Goal: Communication & Community: Connect with others

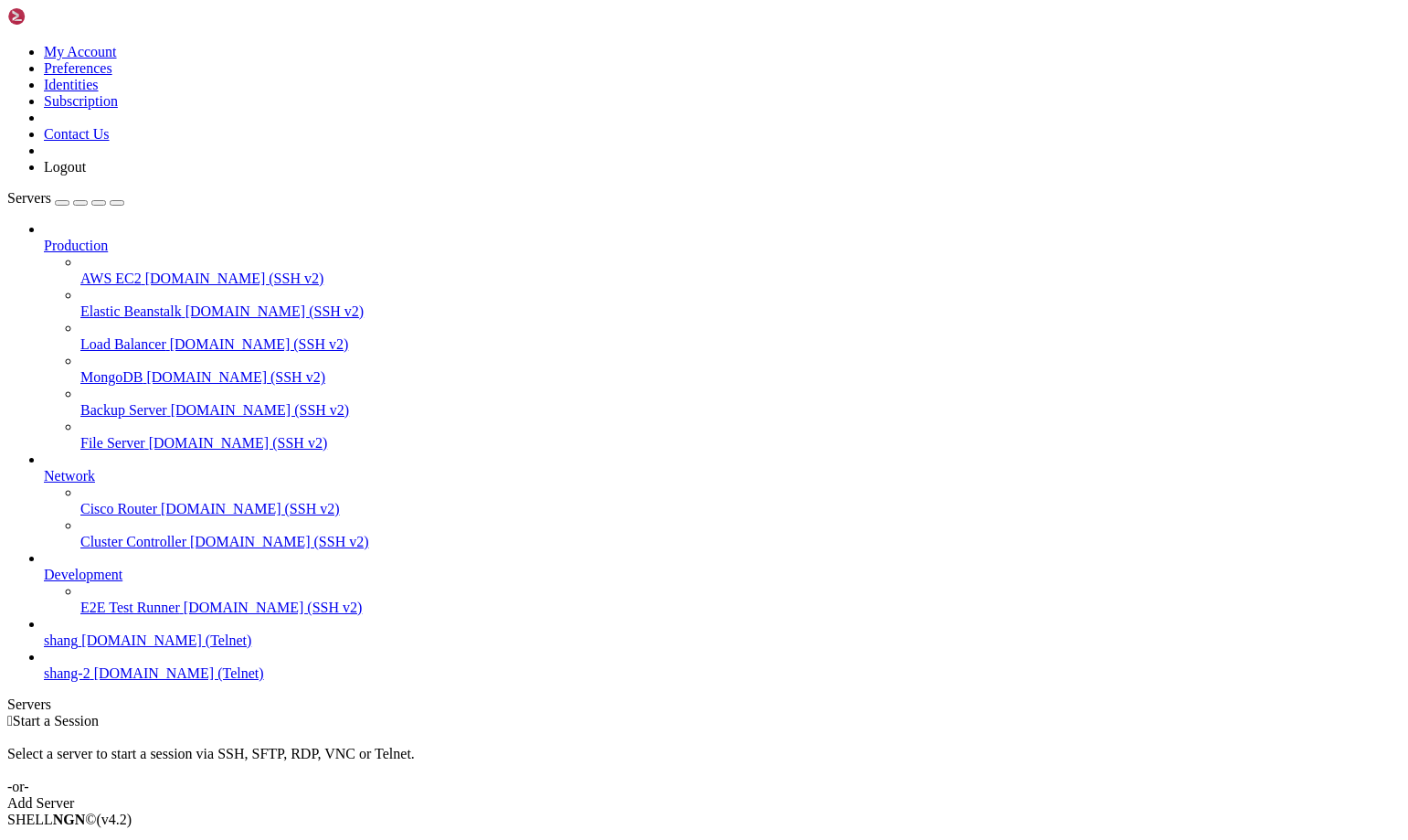
click at [128, 681] on span "[DOMAIN_NAME] (Telnet)" at bounding box center [180, 672] width 170 height 16
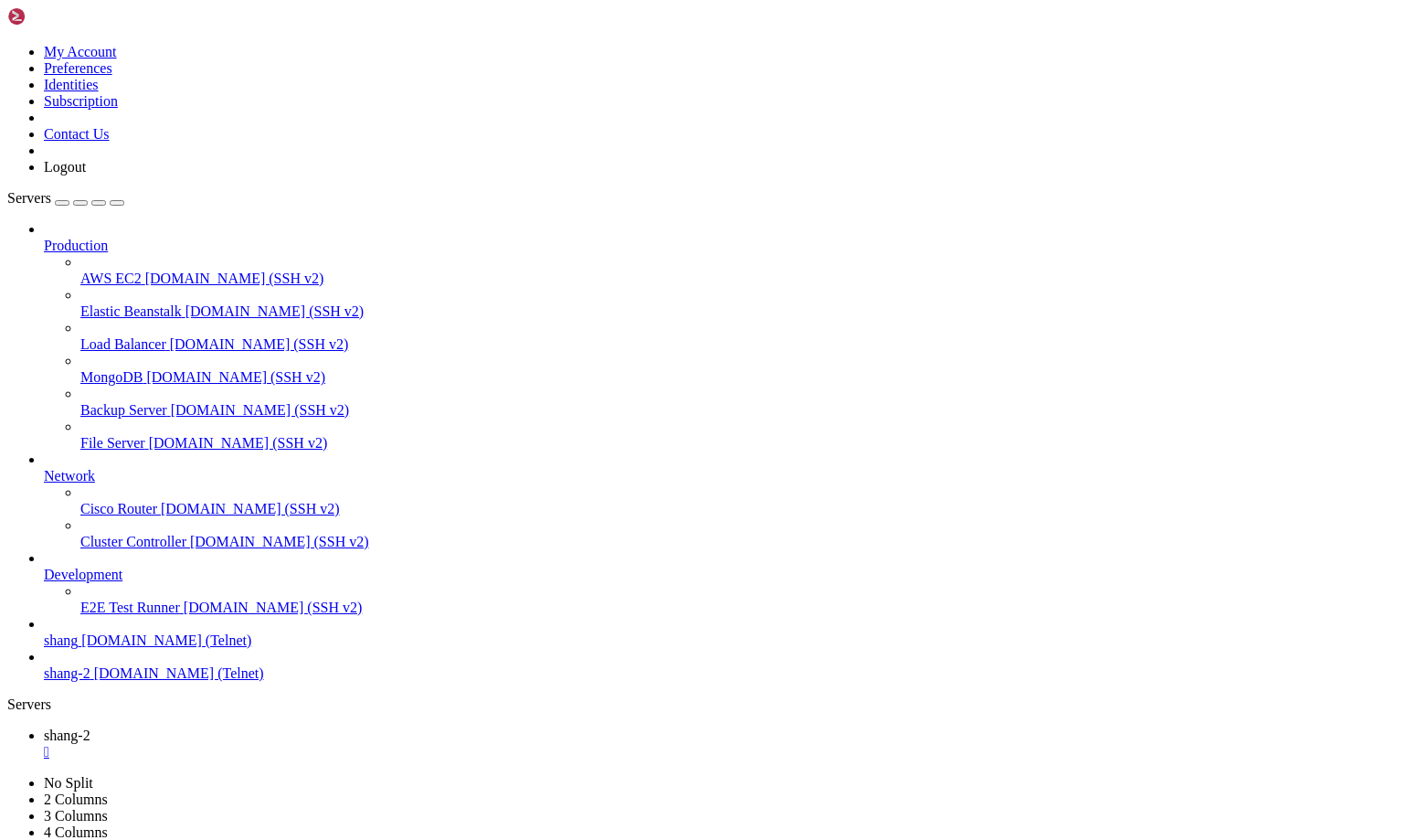
scroll to position [9403, 0]
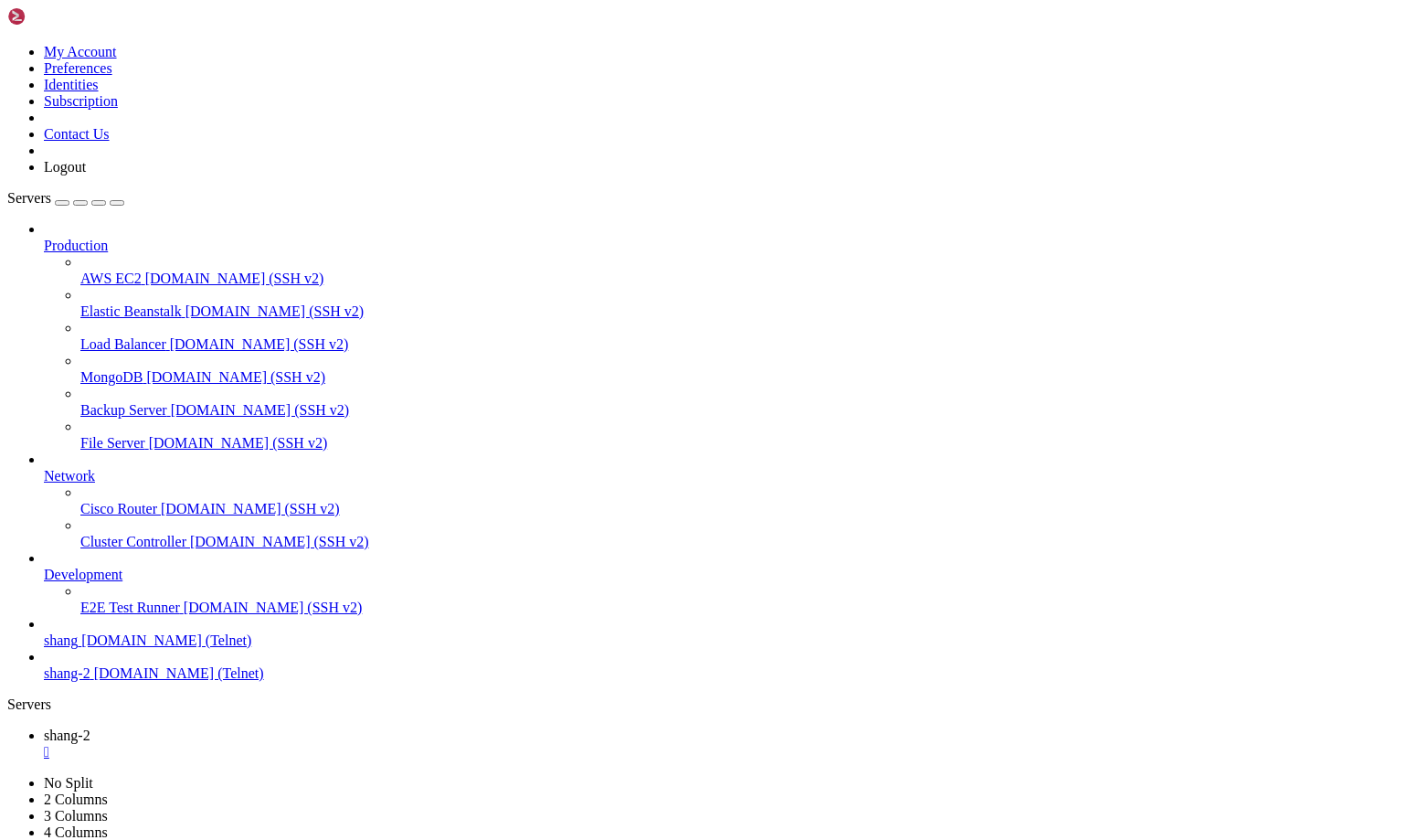
scroll to position [16722, 0]
drag, startPoint x: 578, startPoint y: 1750, endPoint x: 241, endPoint y: 1312, distance: 552.6
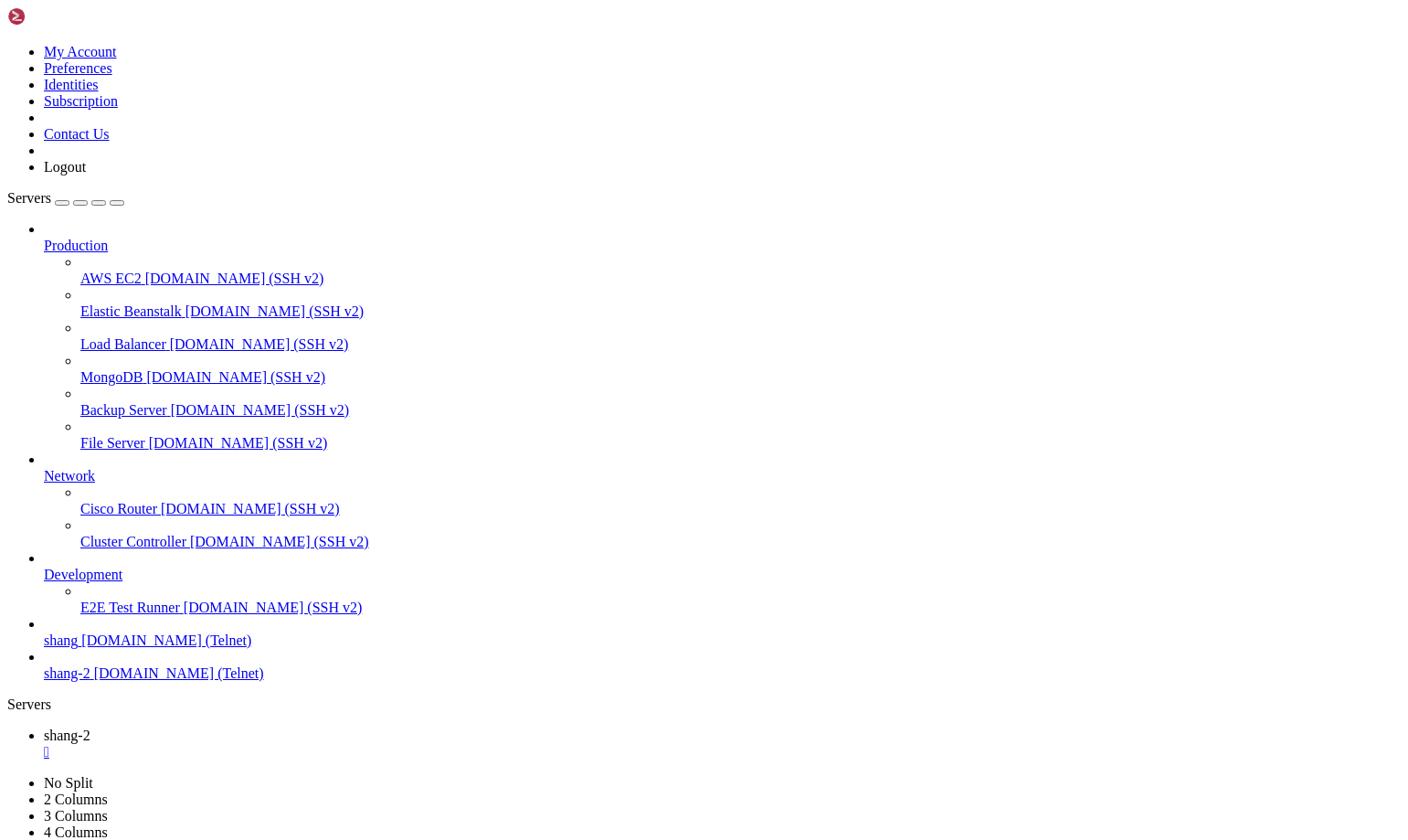
scroll to position [19861, 0]
drag, startPoint x: 482, startPoint y: 1653, endPoint x: 549, endPoint y: 1659, distance: 67.3
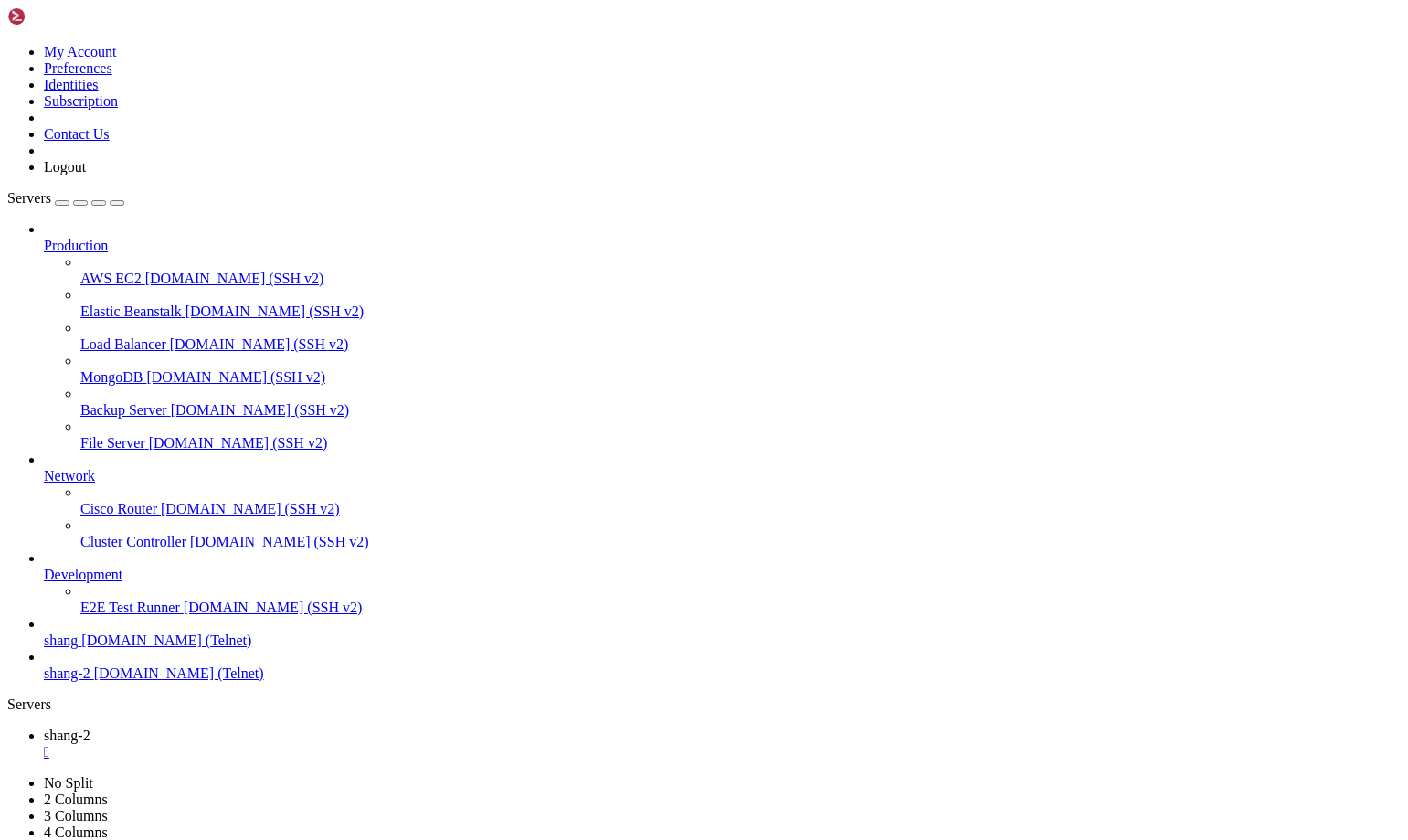
scroll to position [13144, 0]
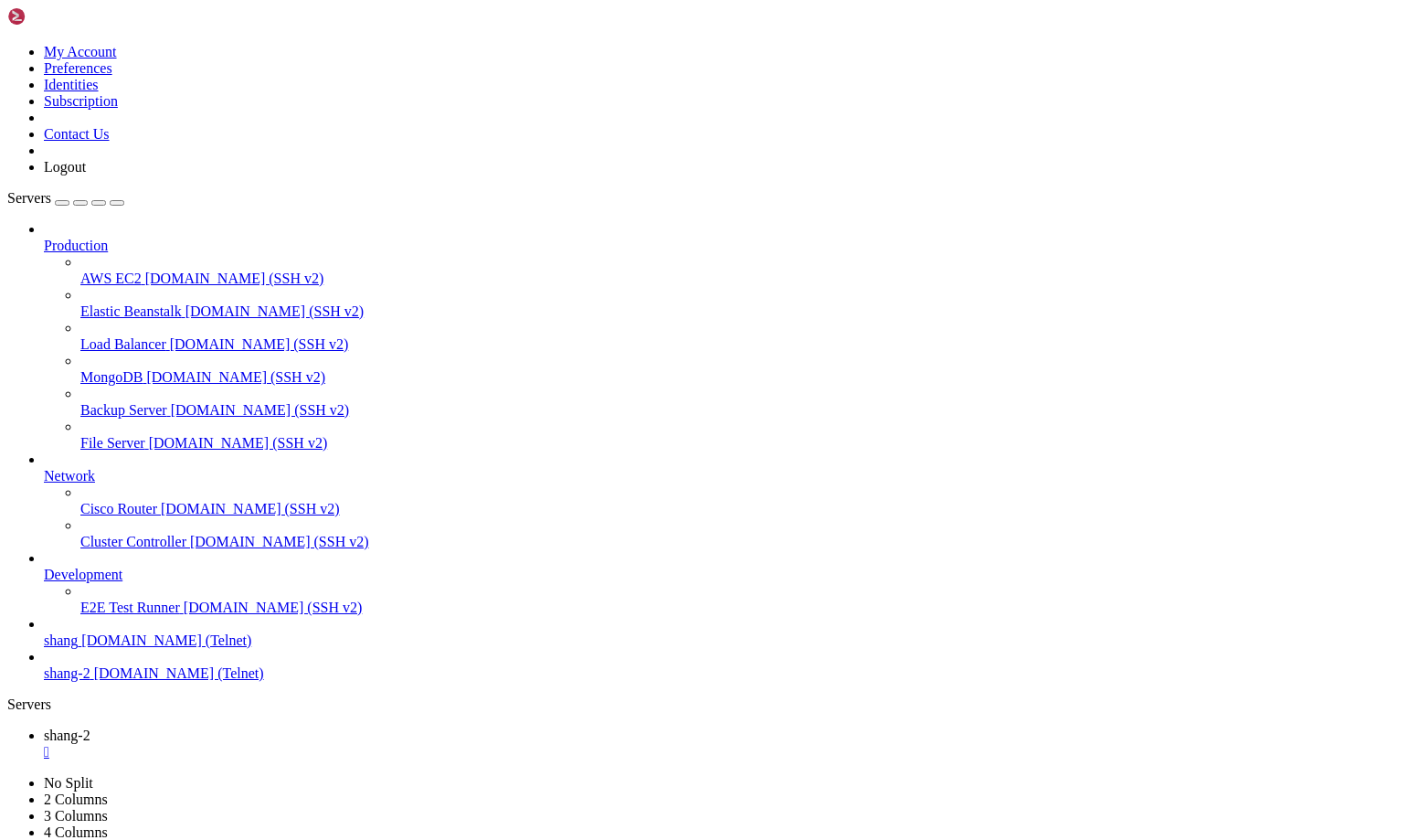
drag, startPoint x: 949, startPoint y: 1623, endPoint x: 1163, endPoint y: 1641, distance: 214.8
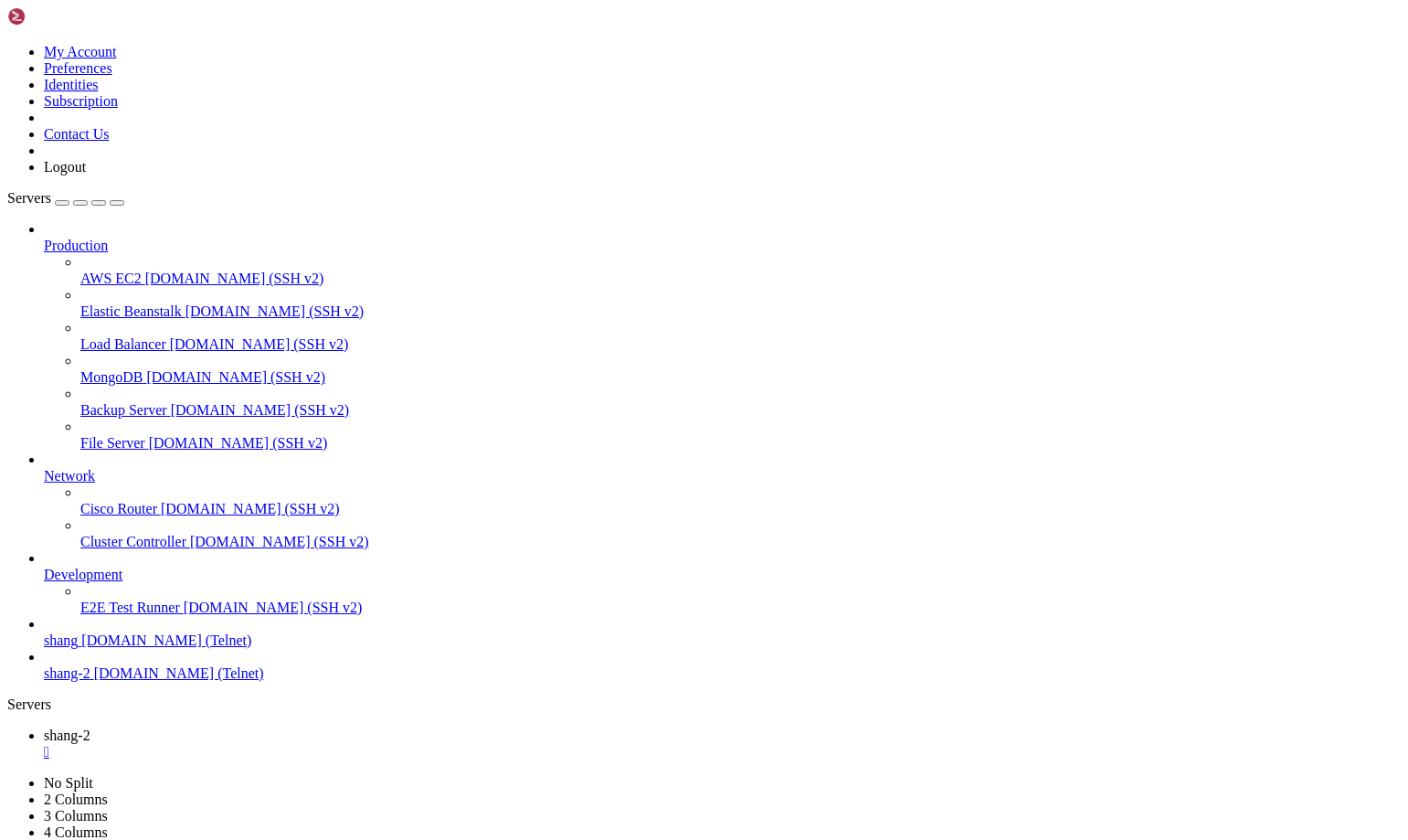
drag, startPoint x: 149, startPoint y: 1655, endPoint x: 500, endPoint y: 1711, distance: 355.4
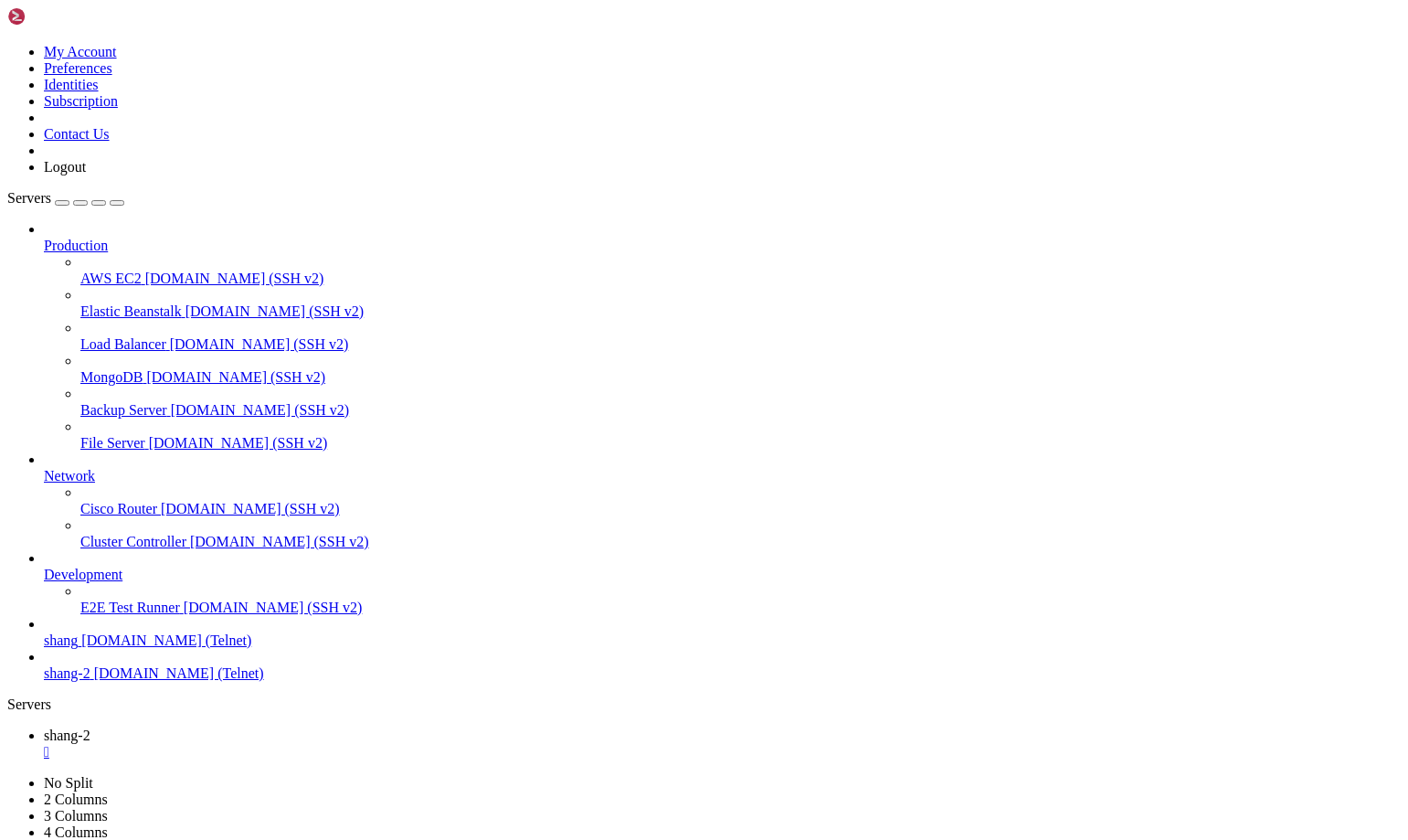
click at [82, 648] on span "[DOMAIN_NAME] (Telnet)" at bounding box center [167, 640] width 170 height 16
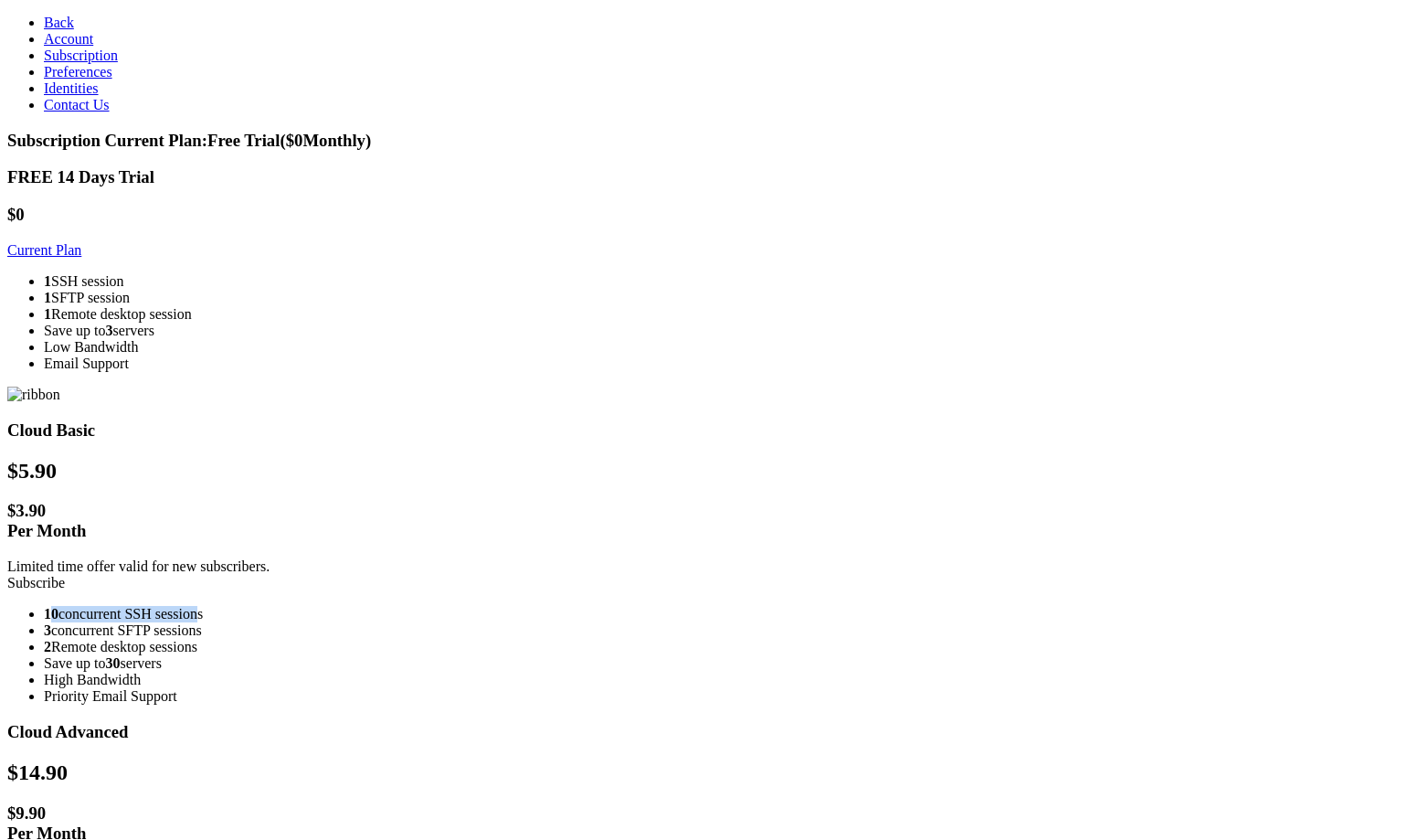
drag, startPoint x: 567, startPoint y: 390, endPoint x: 704, endPoint y: 388, distance: 137.0
click at [704, 606] on li "10 concurrent SSH sessions" at bounding box center [722, 614] width 1357 height 17
click at [65, 575] on link "Subscribe" at bounding box center [36, 583] width 57 height 16
click at [49, 44] on link "Account" at bounding box center [68, 39] width 49 height 16
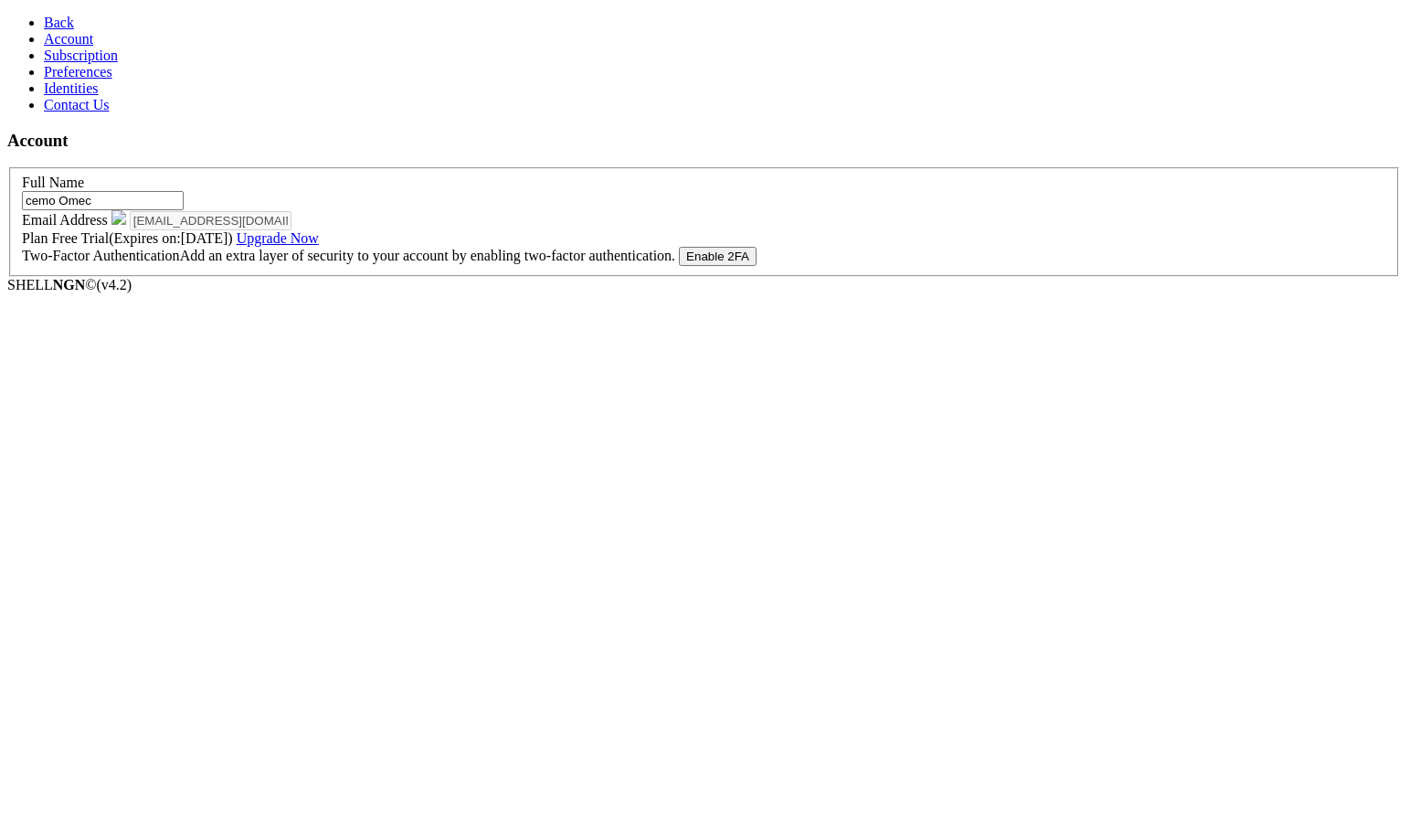
click at [44, 16] on icon at bounding box center [44, 22] width 0 height 16
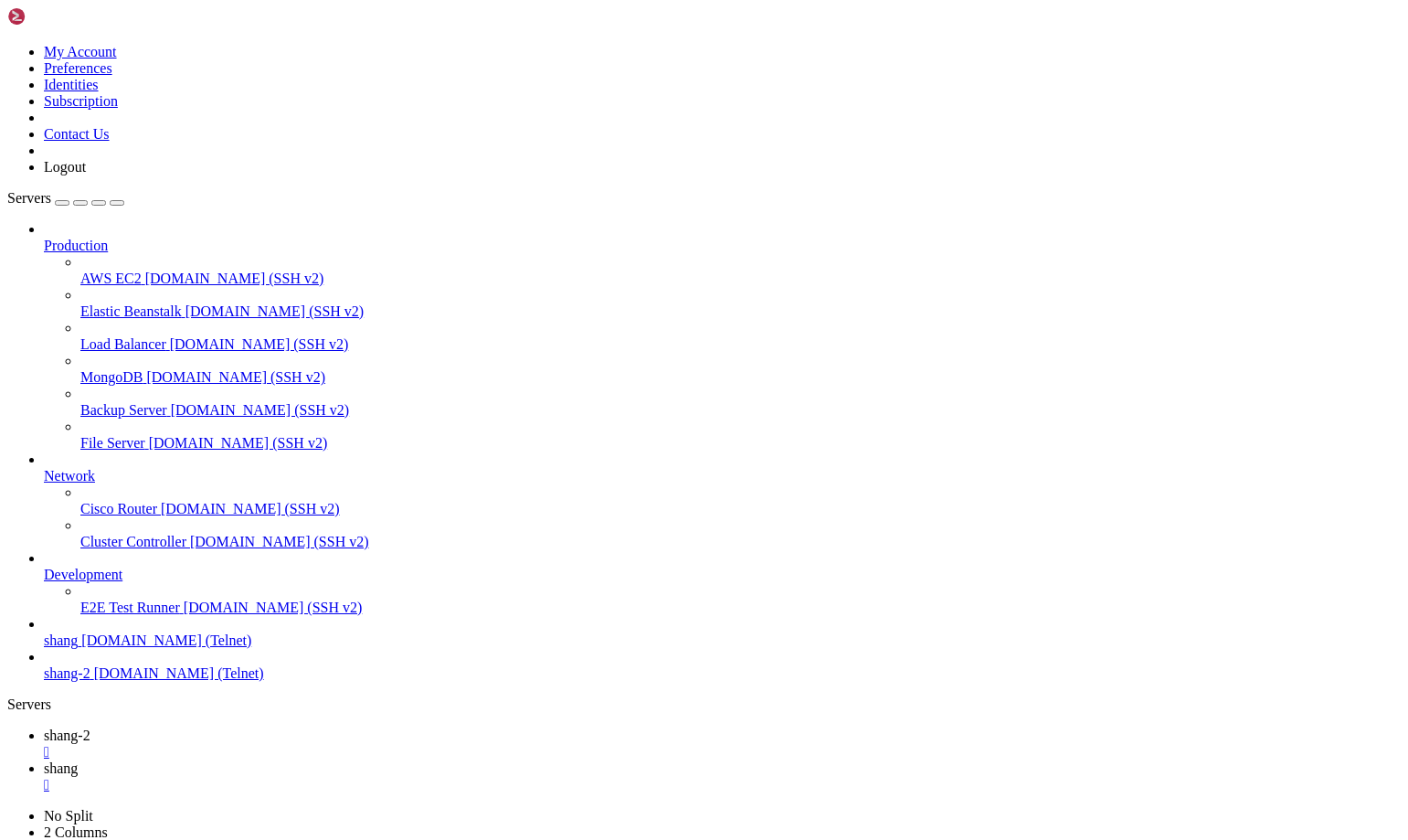
scroll to position [22904, 0]
click at [283, 727] on link "shang-2 " at bounding box center [722, 744] width 1357 height 33
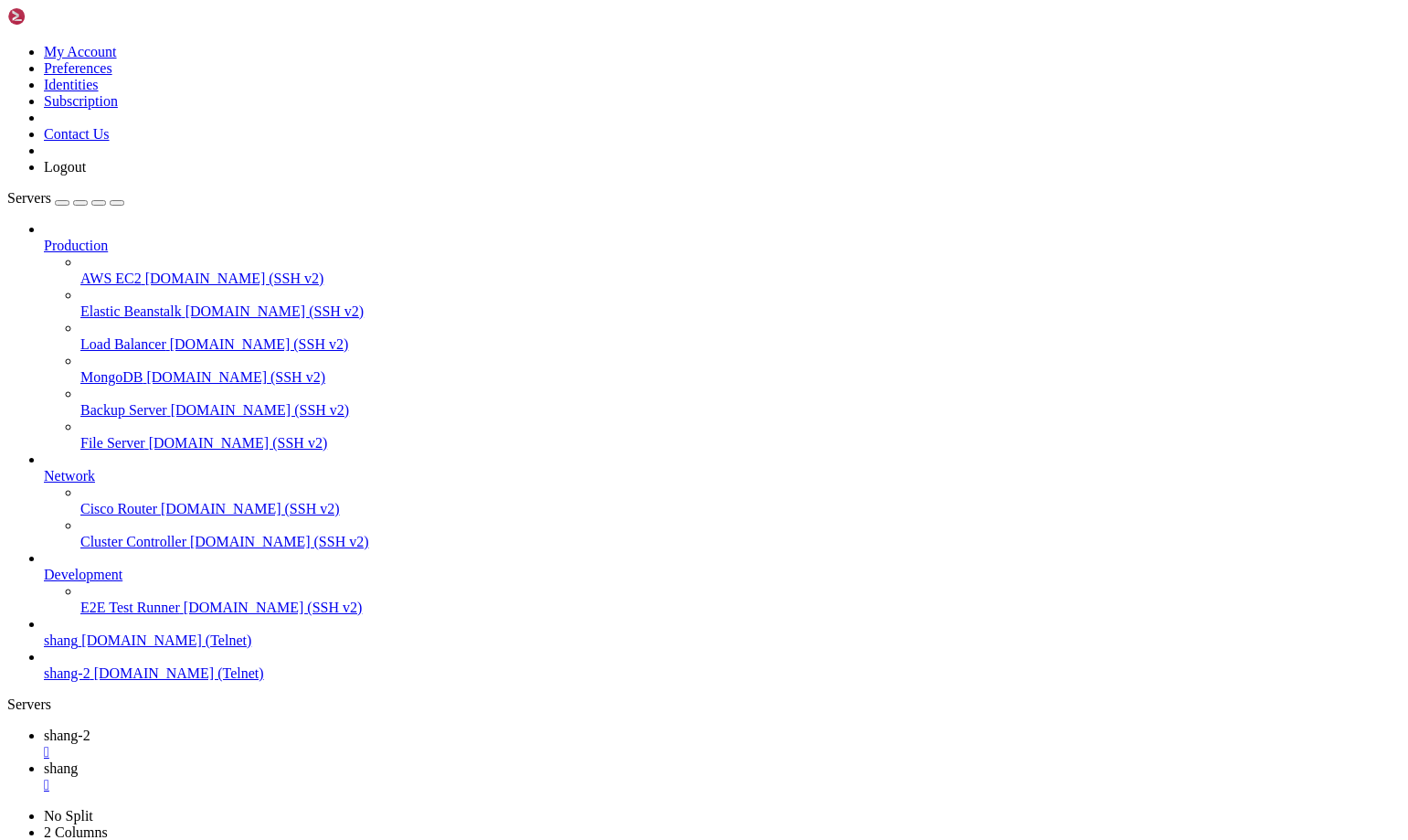
scroll to position [25001, 0]
